Goal: Browse casually: Explore the website without a specific task or goal

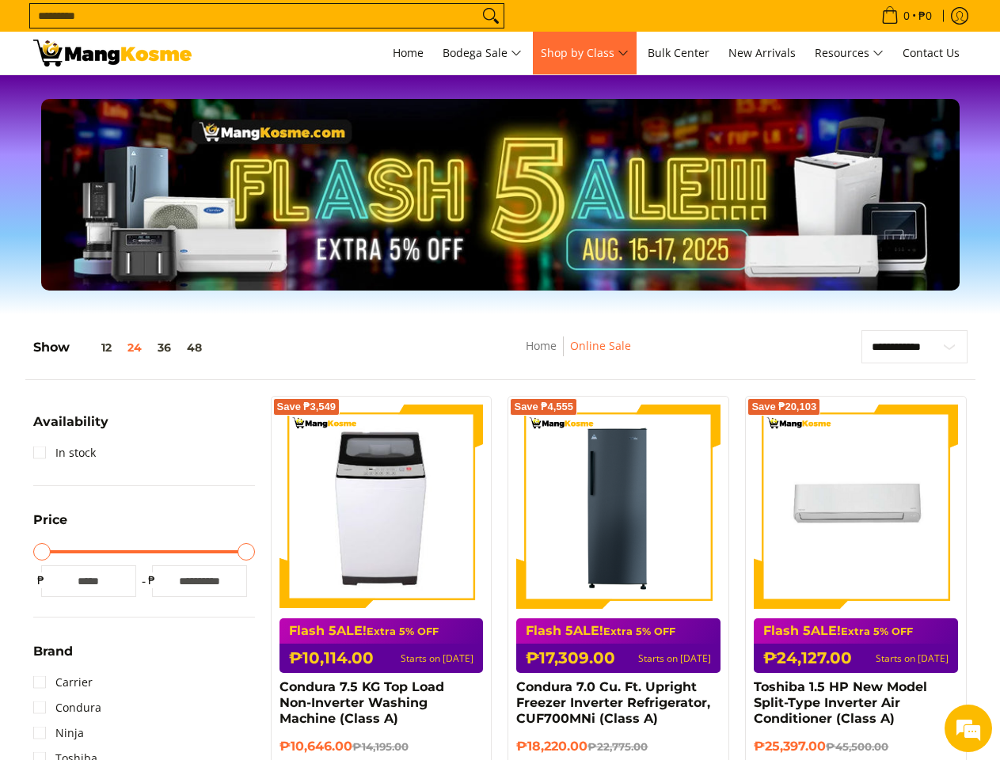
click at [584, 53] on span "Shop by Class" at bounding box center [585, 54] width 88 height 20
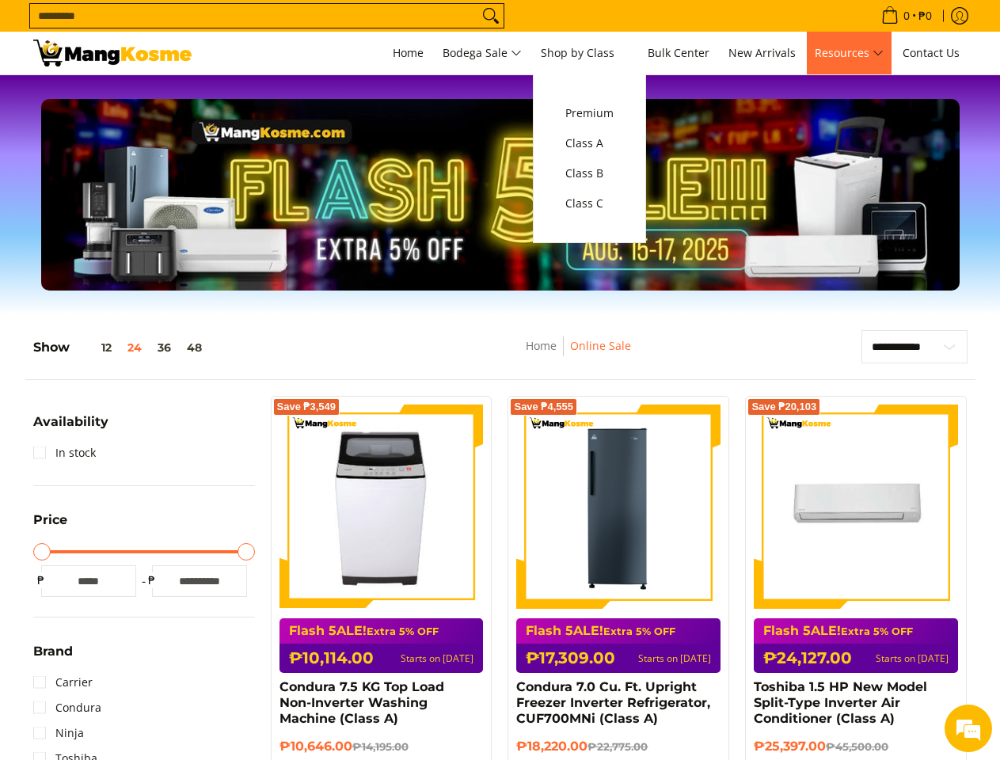
click at [848, 53] on span "Resources" at bounding box center [848, 54] width 69 height 20
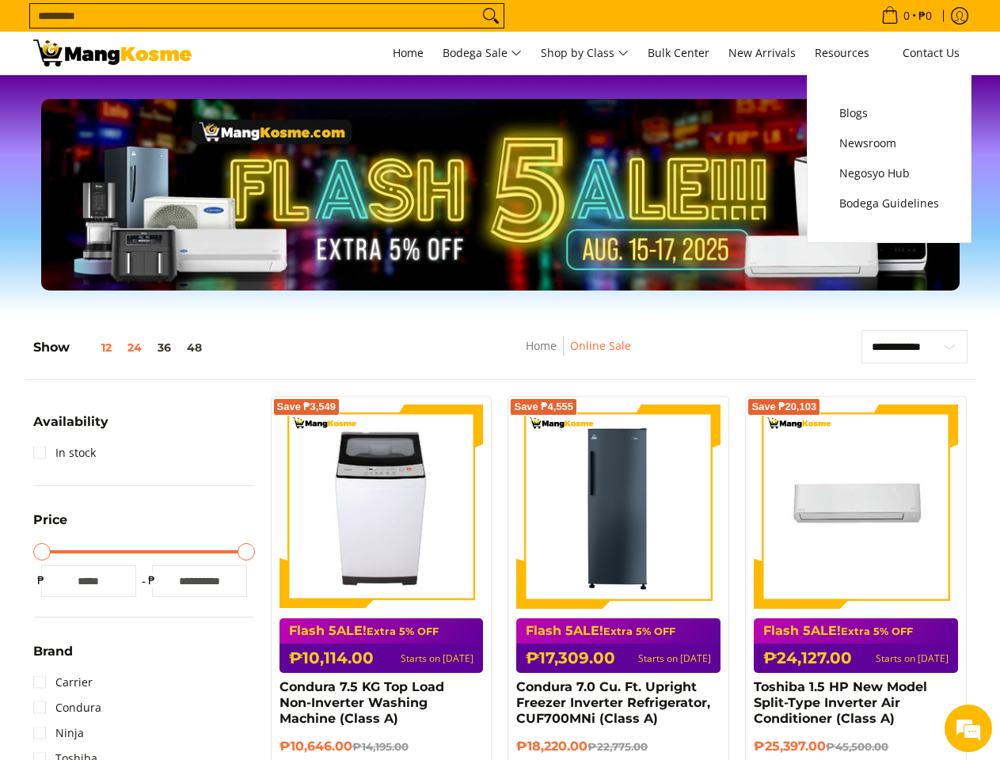
click at [95, 347] on button "12" at bounding box center [95, 347] width 50 height 13
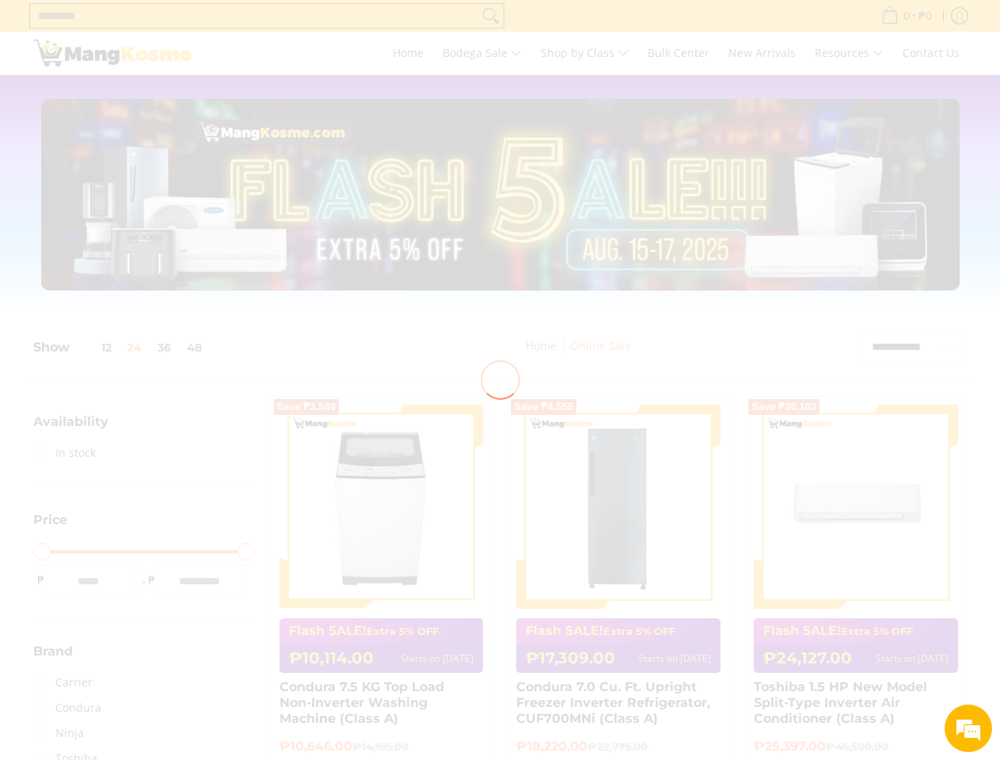
click at [135, 347] on div at bounding box center [500, 380] width 1000 height 760
click at [165, 347] on div at bounding box center [500, 380] width 1000 height 760
click at [195, 347] on div at bounding box center [500, 380] width 1000 height 760
click at [968, 728] on em at bounding box center [968, 728] width 43 height 43
